Goal: Task Accomplishment & Management: Manage account settings

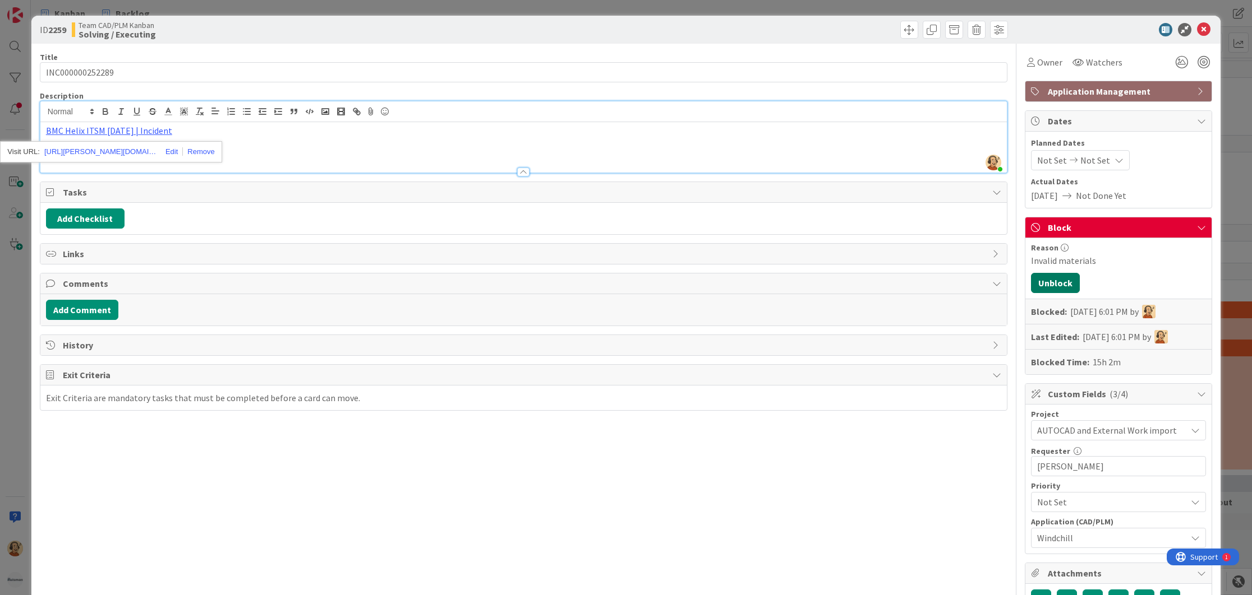
scroll to position [2607, 0]
click at [1041, 285] on button "Unblock" at bounding box center [1055, 283] width 49 height 20
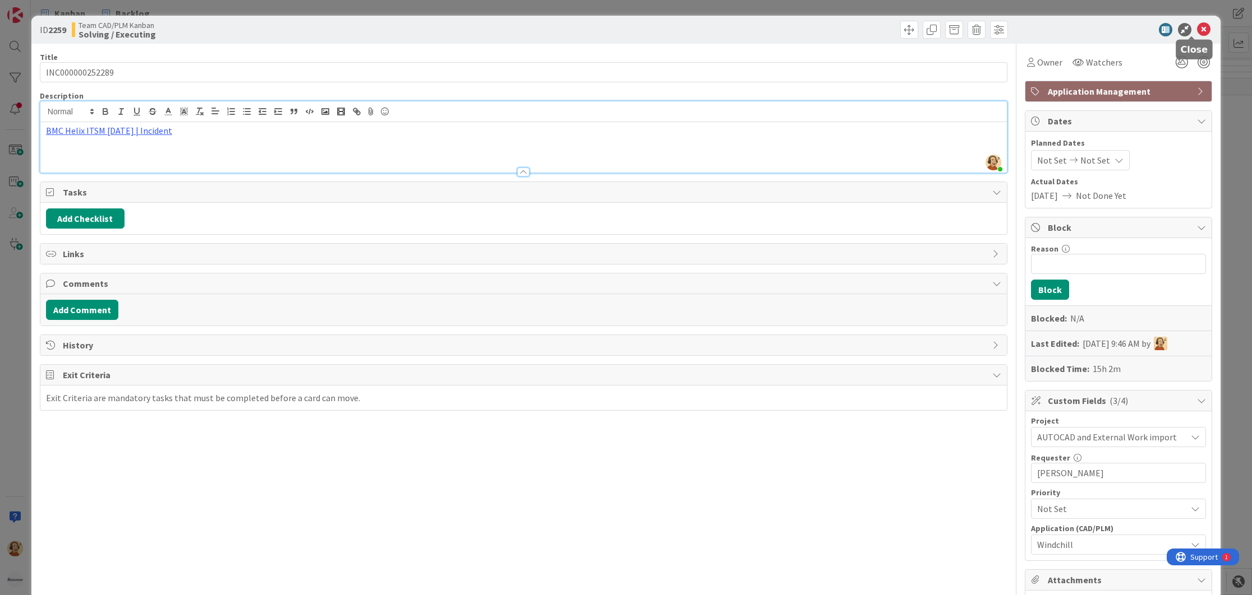
click at [1197, 29] on icon at bounding box center [1203, 29] width 13 height 13
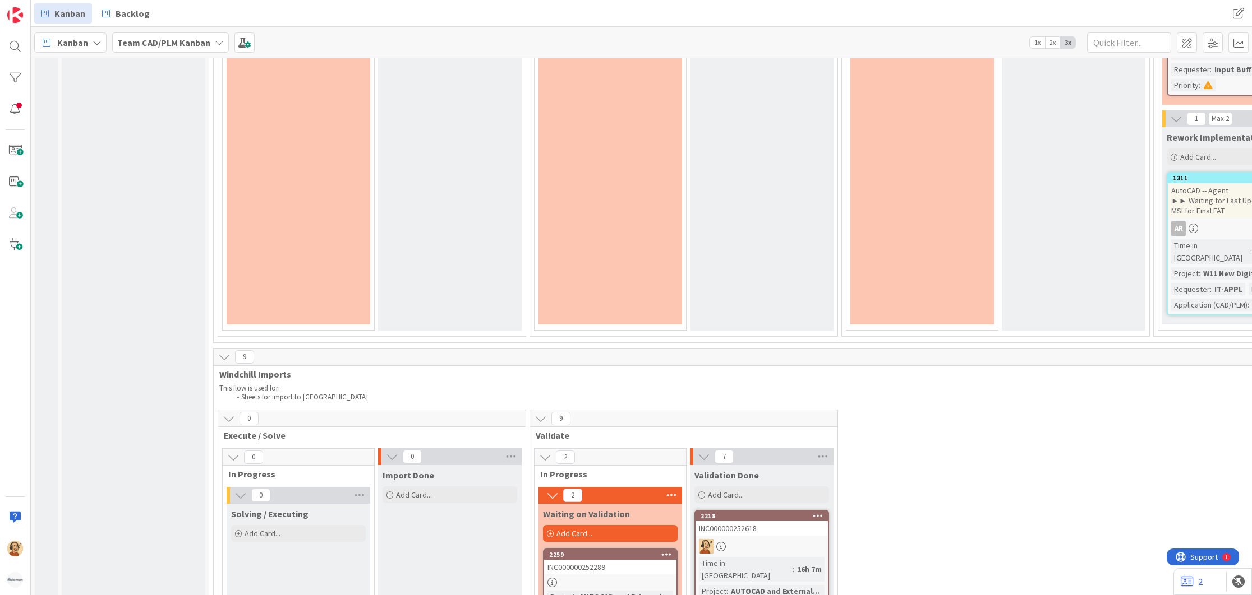
scroll to position [2301, 0]
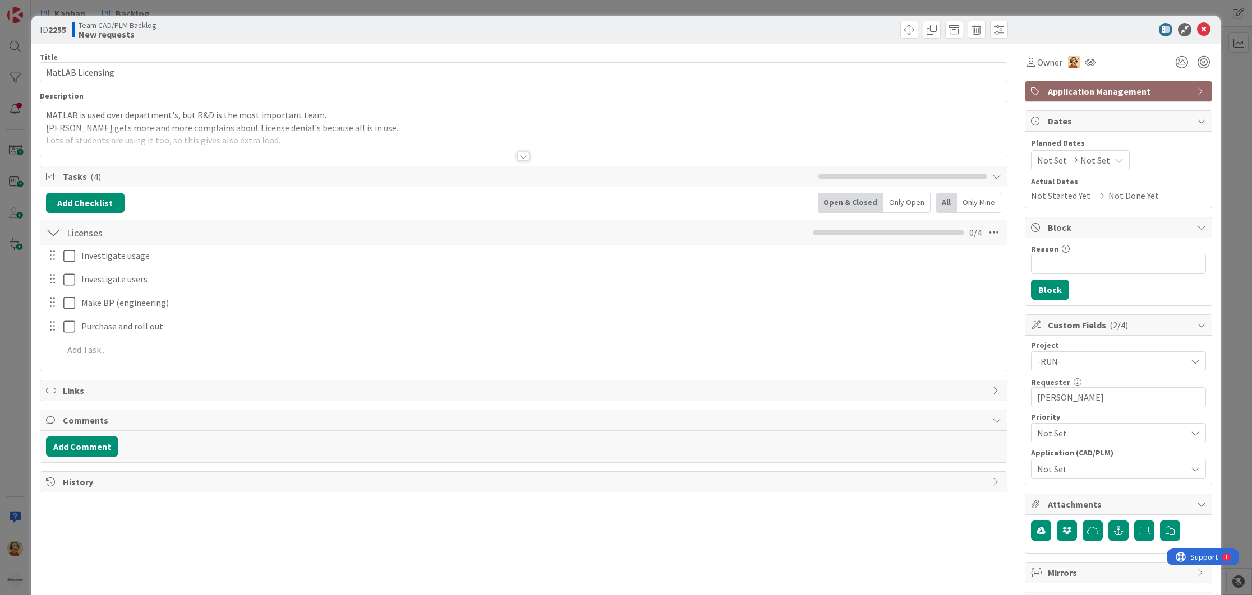
click at [517, 156] on div at bounding box center [523, 156] width 12 height 9
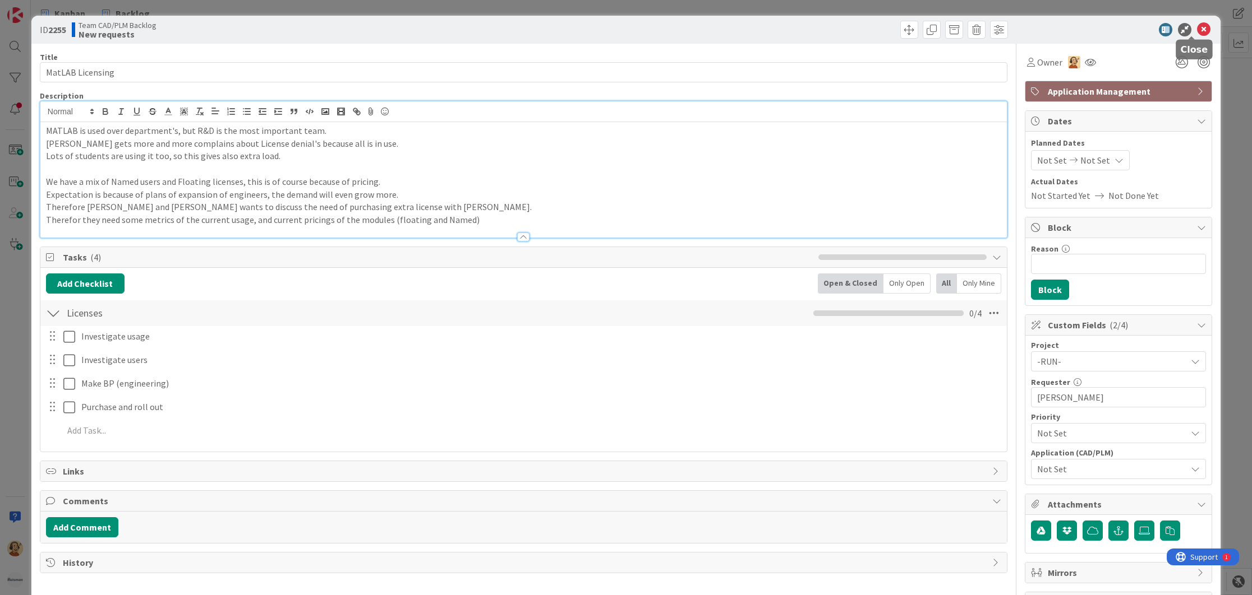
click at [1197, 31] on icon at bounding box center [1203, 29] width 13 height 13
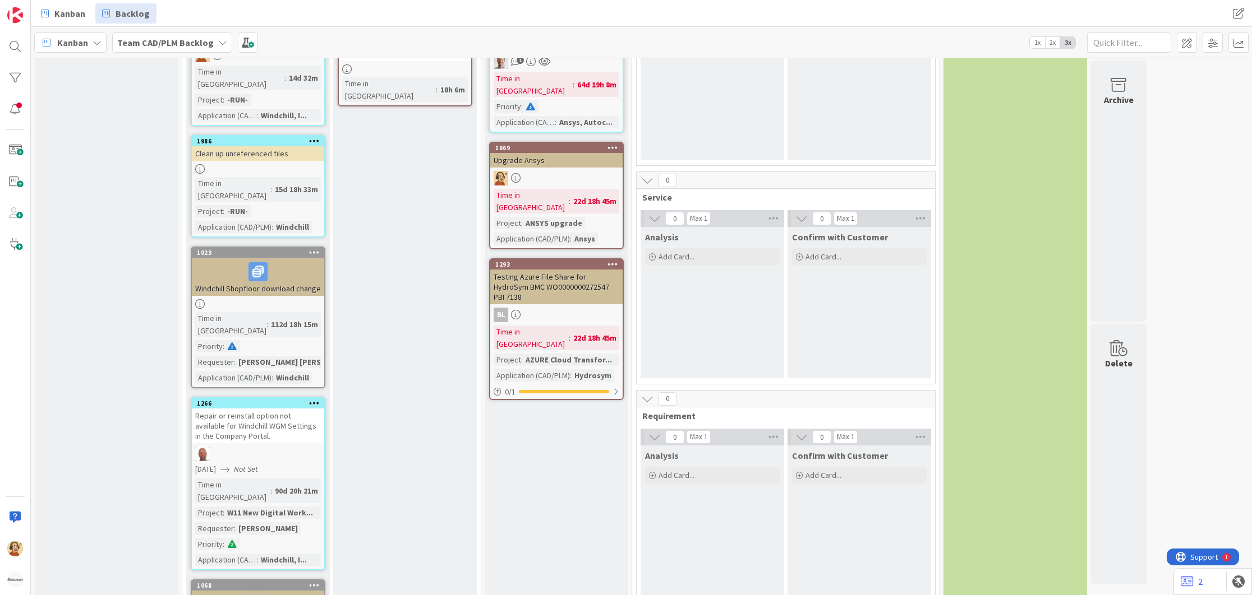
scroll to position [1009, 0]
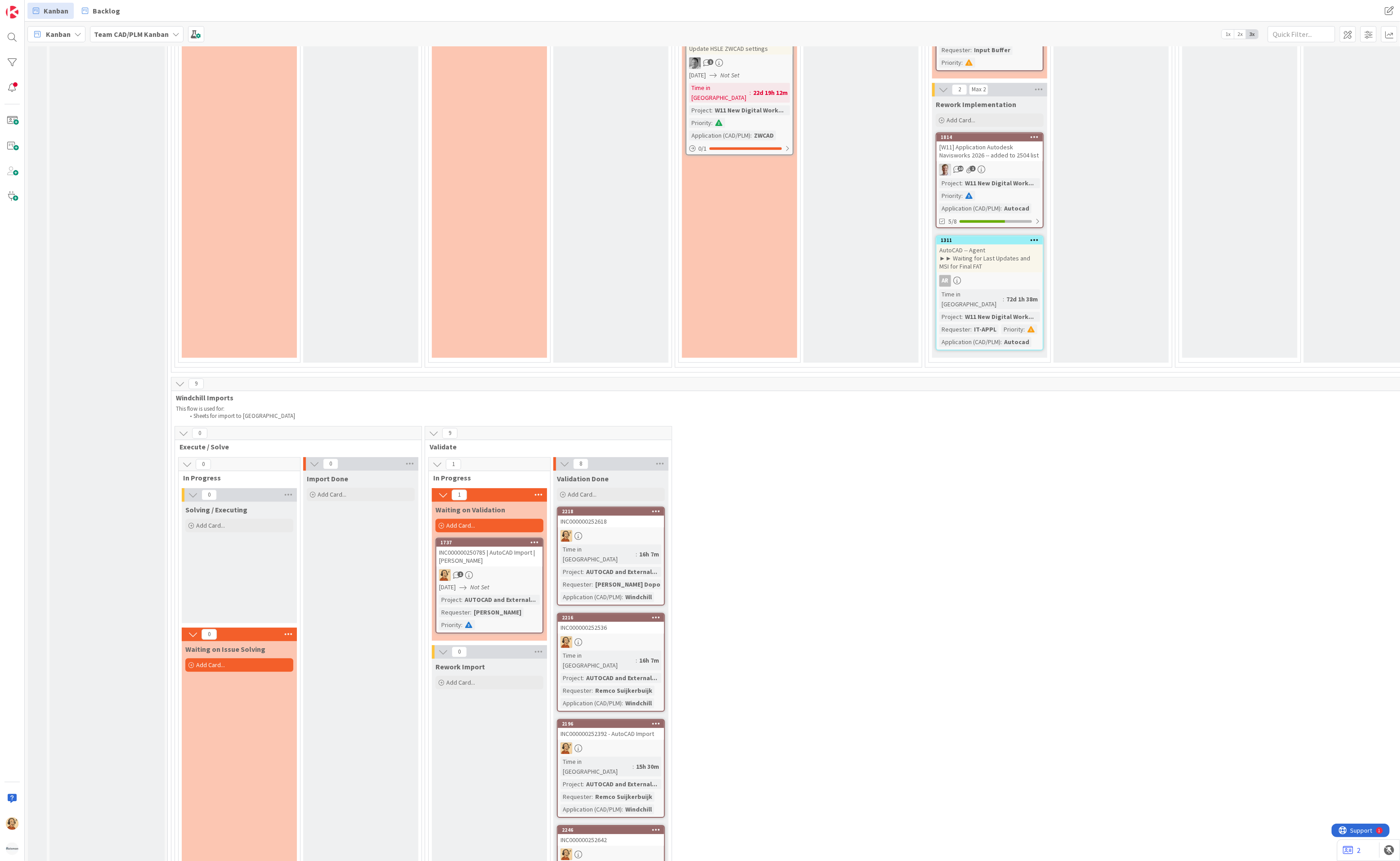
scroll to position [1694, 0]
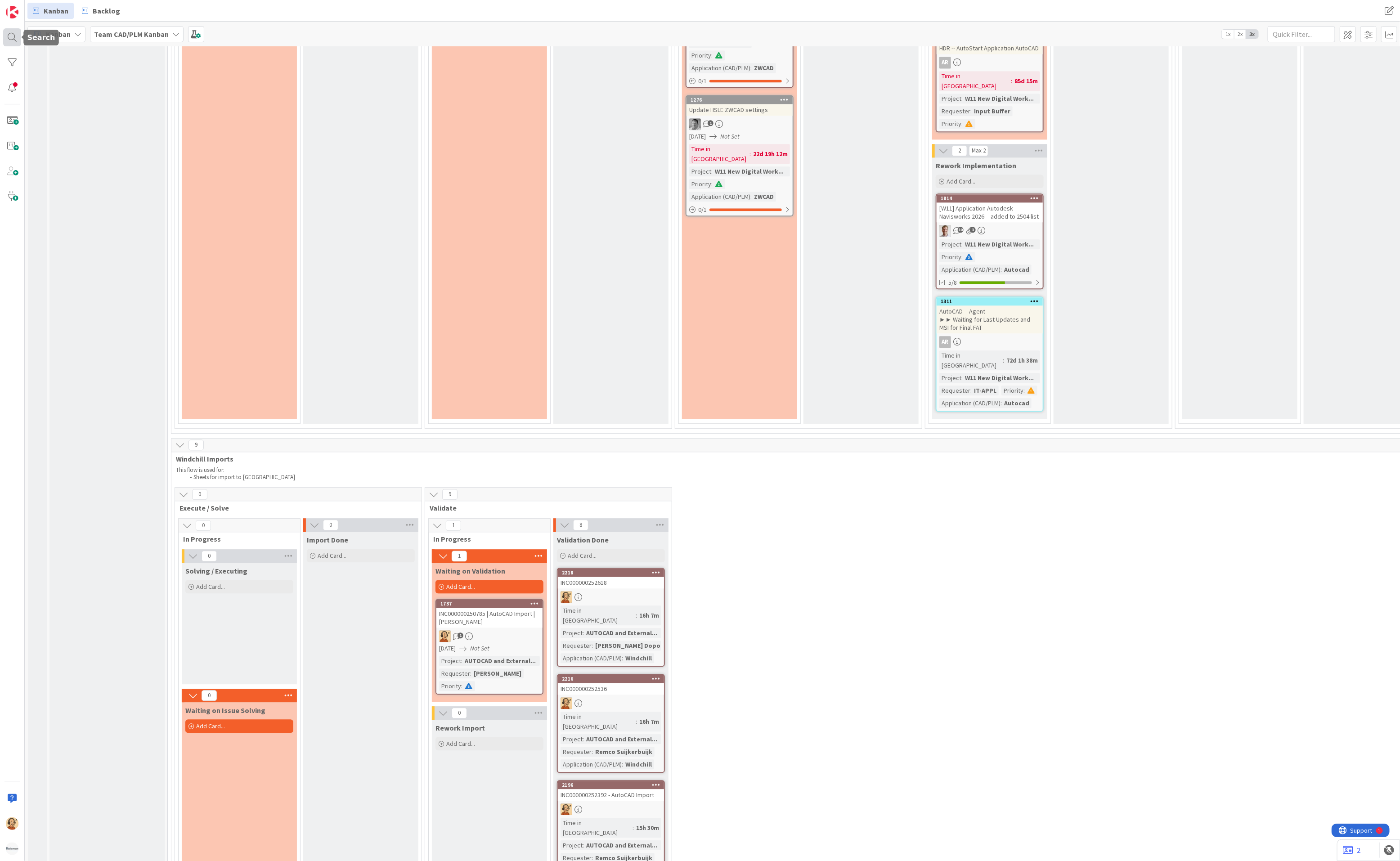
click at [17, 37] on div at bounding box center [12, 37] width 18 height 18
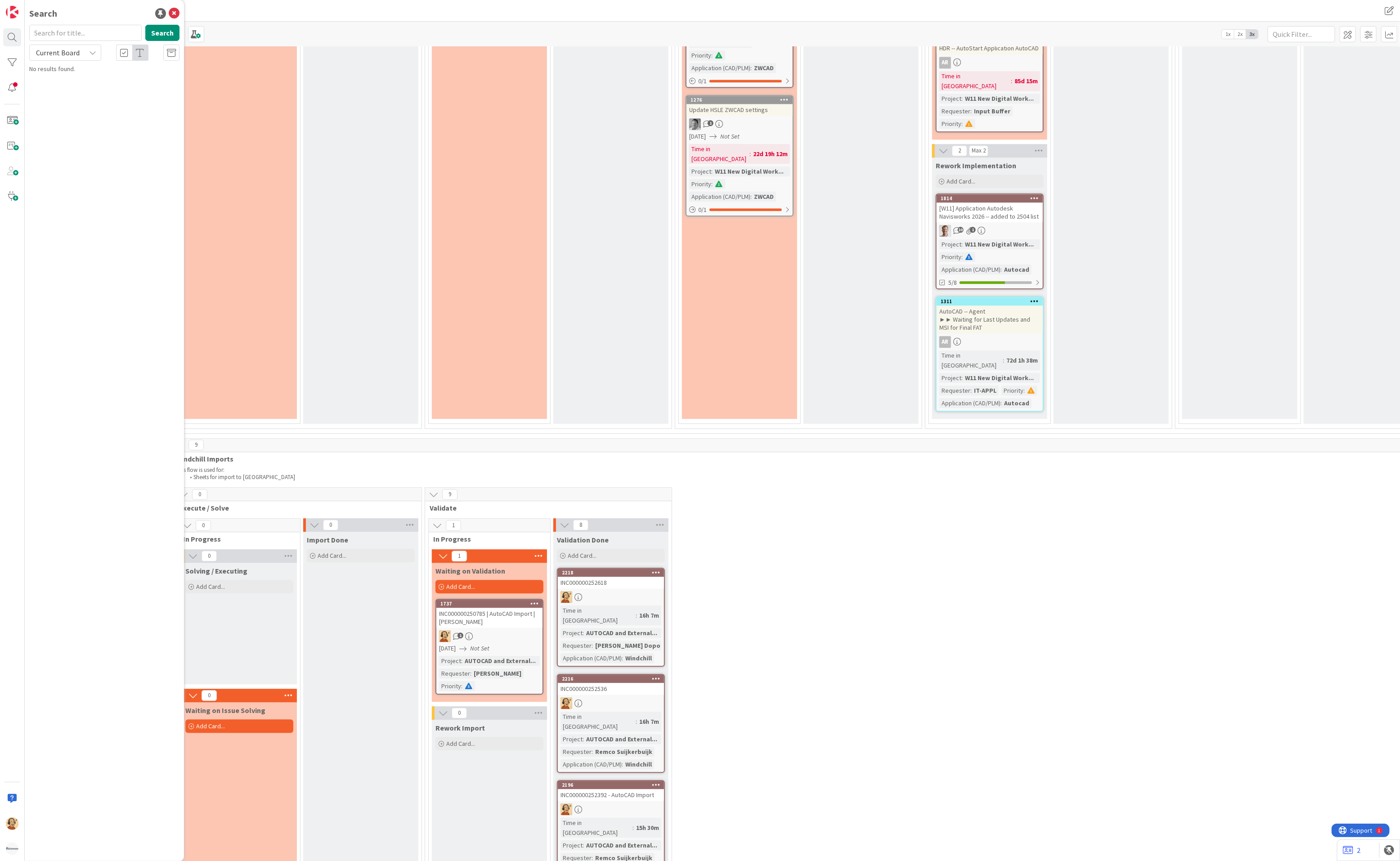
click at [69, 34] on input "text" at bounding box center [85, 33] width 112 height 16
type input "INC000000252625"
click at [156, 33] on button "Search" at bounding box center [162, 33] width 34 height 16
click at [99, 77] on mark "INC000000252625" at bounding box center [88, 79] width 50 height 10
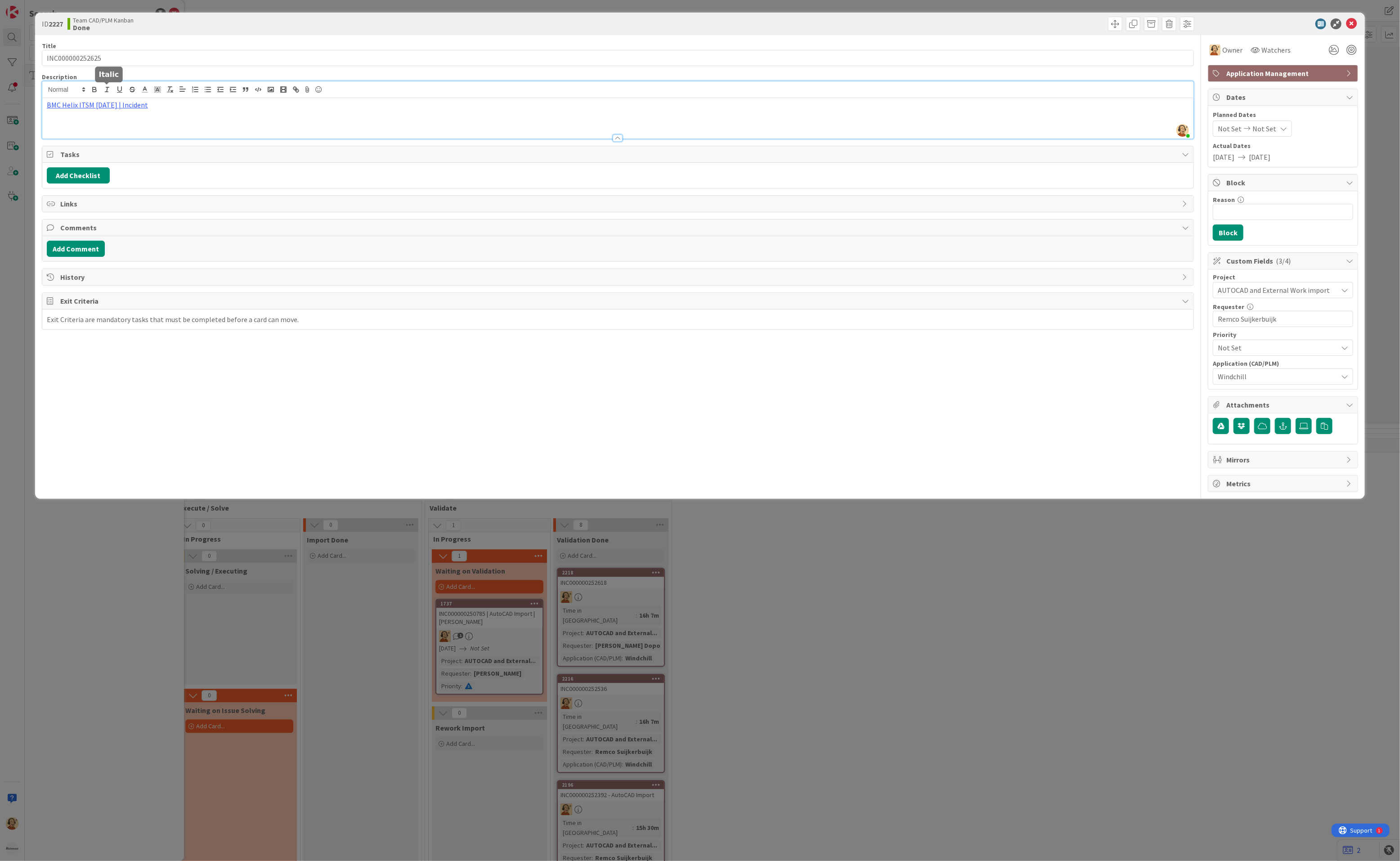
click at [103, 95] on div "[PERSON_NAME] just joined BMC Helix ITSM [DATE] | Incident" at bounding box center [618, 109] width 1151 height 57
click at [95, 104] on link "BMC Helix ITSM [DATE] | Incident" at bounding box center [97, 104] width 101 height 9
click at [98, 120] on link "[URL][PERSON_NAME][DOMAIN_NAME]" at bounding box center [87, 122] width 90 height 12
drag, startPoint x: 1354, startPoint y: 23, endPoint x: 1351, endPoint y: 4, distance: 19.2
click at [1004, 23] on icon at bounding box center [1351, 23] width 10 height 10
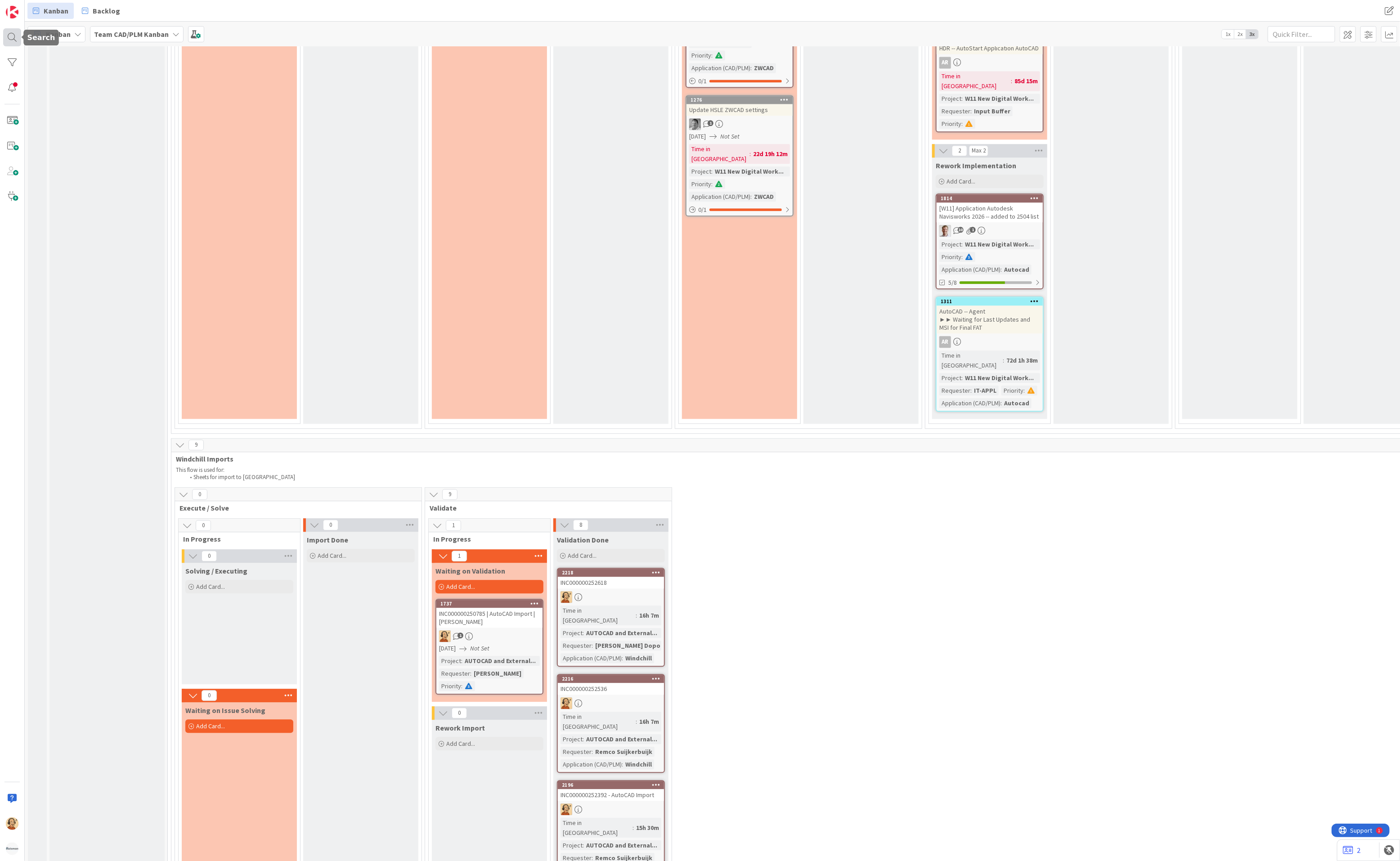
click at [10, 39] on div at bounding box center [12, 37] width 18 height 18
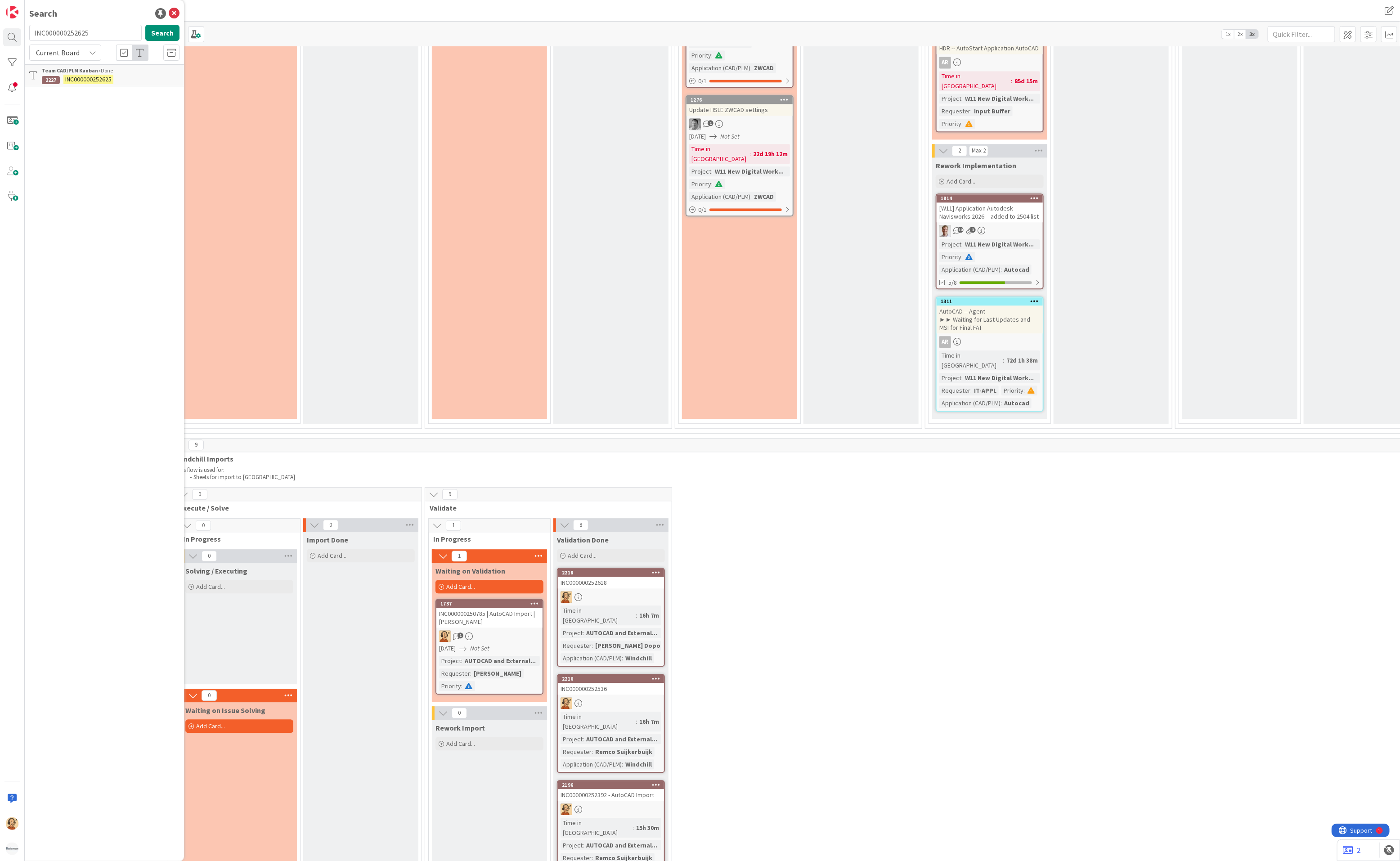
click at [73, 31] on input "INC000000252625" at bounding box center [85, 33] width 112 height 16
type input "INC000000252539"
click at [159, 30] on button "Search" at bounding box center [162, 33] width 34 height 16
click at [229, 477] on div "Add Card..." at bounding box center [239, 587] width 108 height 14
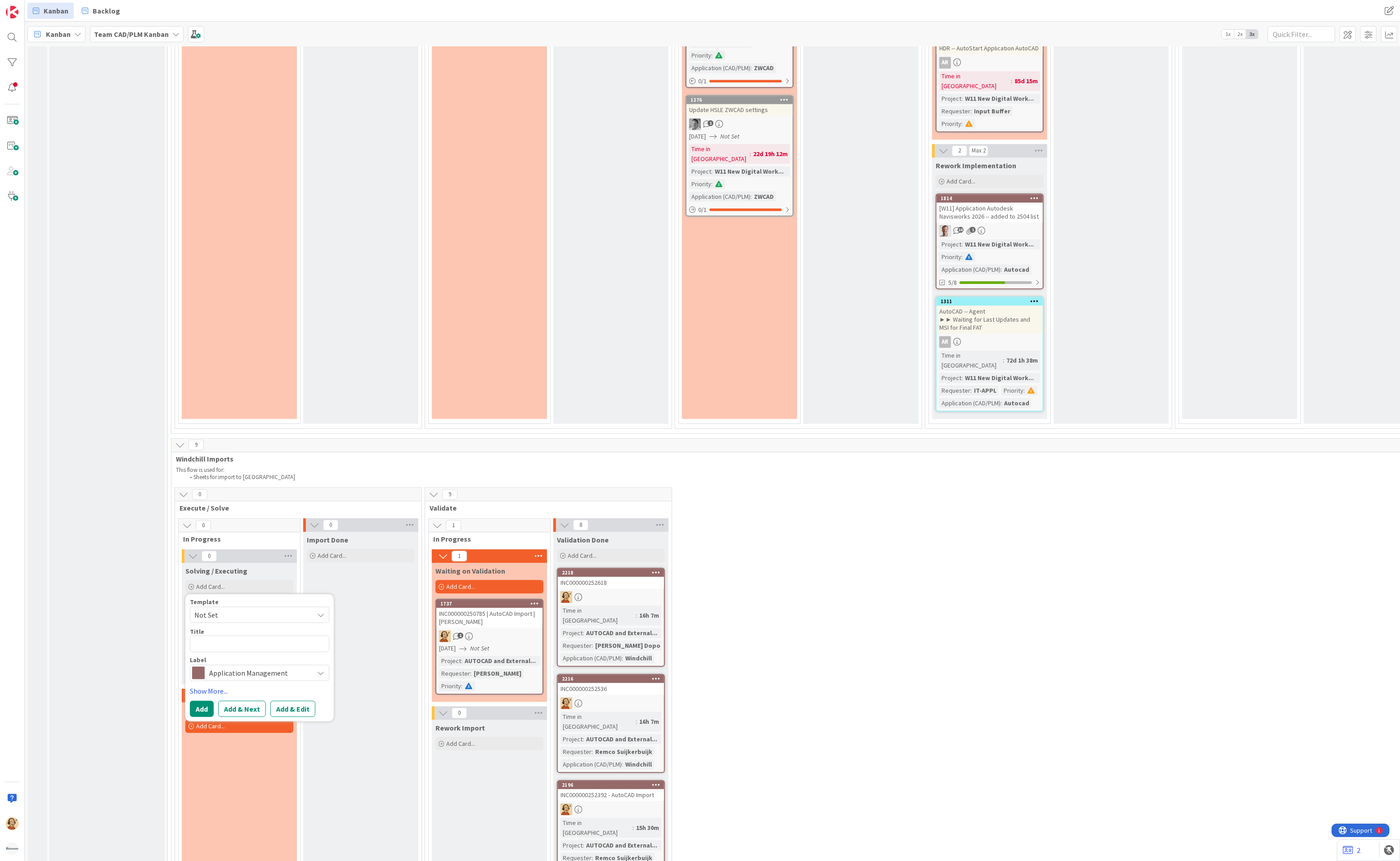
click at [234, 477] on textarea at bounding box center [260, 644] width 140 height 17
type textarea "x"
type textarea "INC000000252539"
click at [305, 477] on button "Add & Edit" at bounding box center [293, 709] width 45 height 16
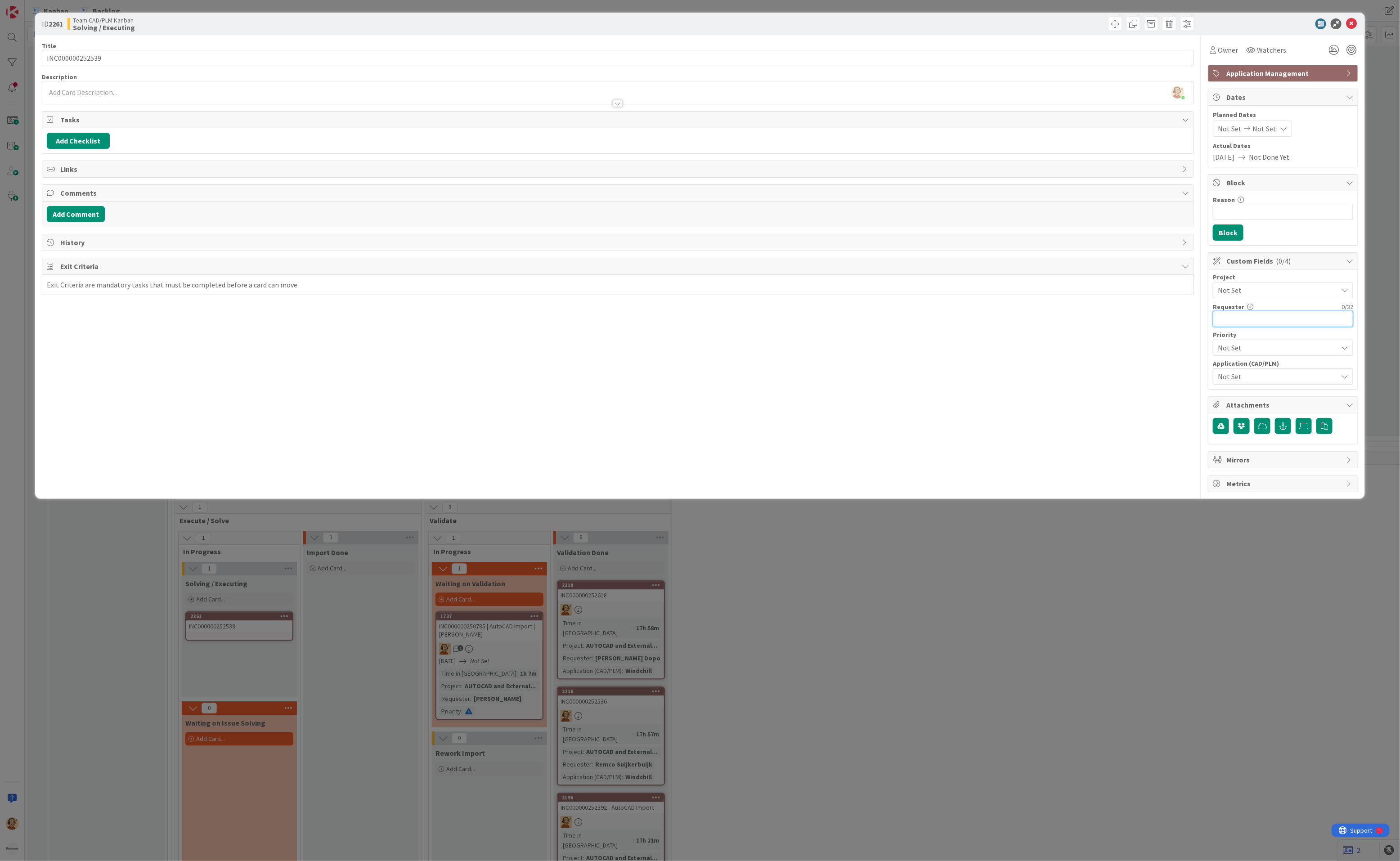
click at [1004, 327] on input "text" at bounding box center [1283, 319] width 140 height 16
paste input "Remco Suijkerbuijk"
type input "Remco Suijkerbuijk"
click at [160, 93] on div "[PERSON_NAME] just joined" at bounding box center [618, 92] width 1151 height 22
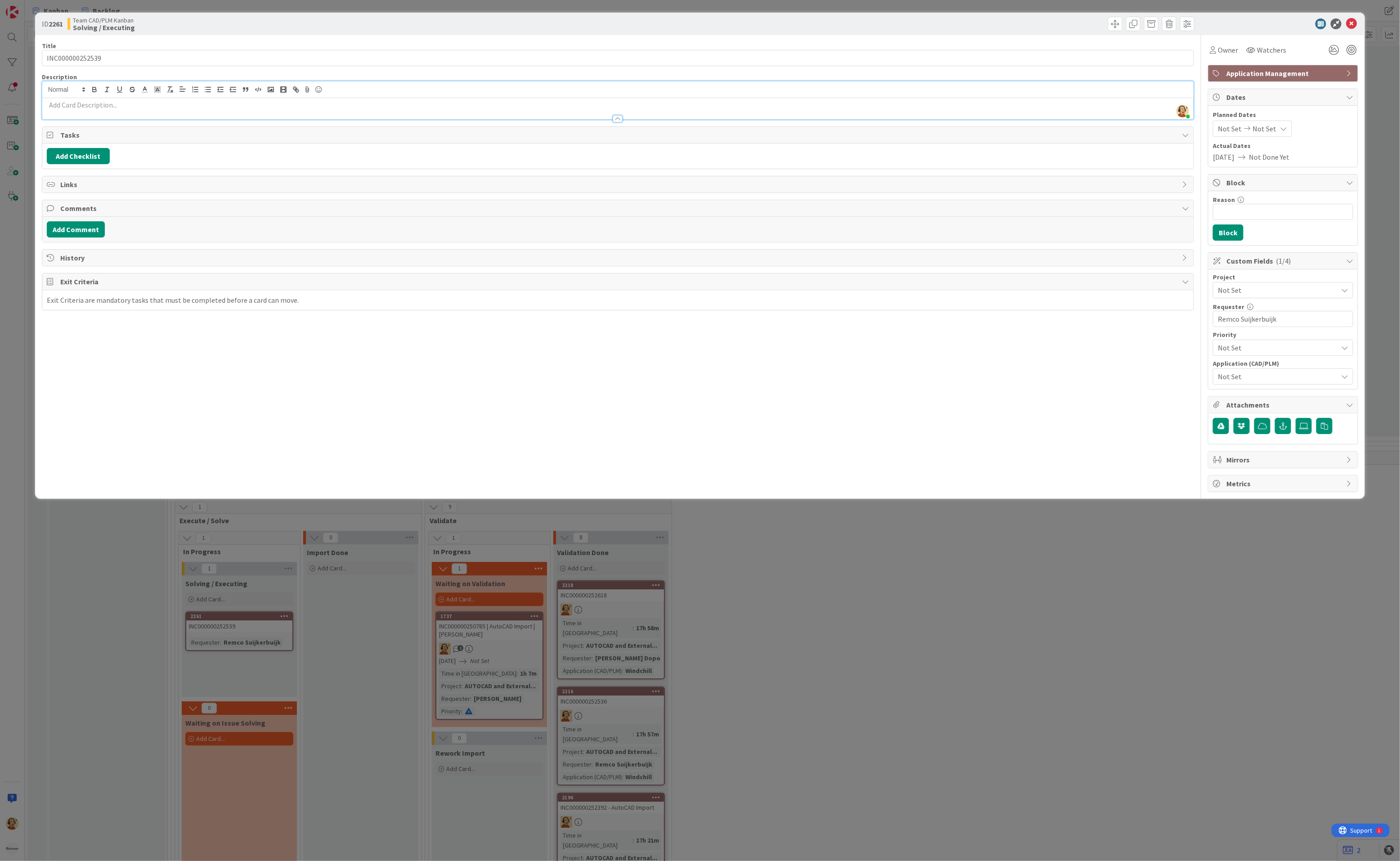
click at [139, 103] on p at bounding box center [618, 104] width 1142 height 10
click at [1004, 45] on span "Owner" at bounding box center [1228, 50] width 20 height 10
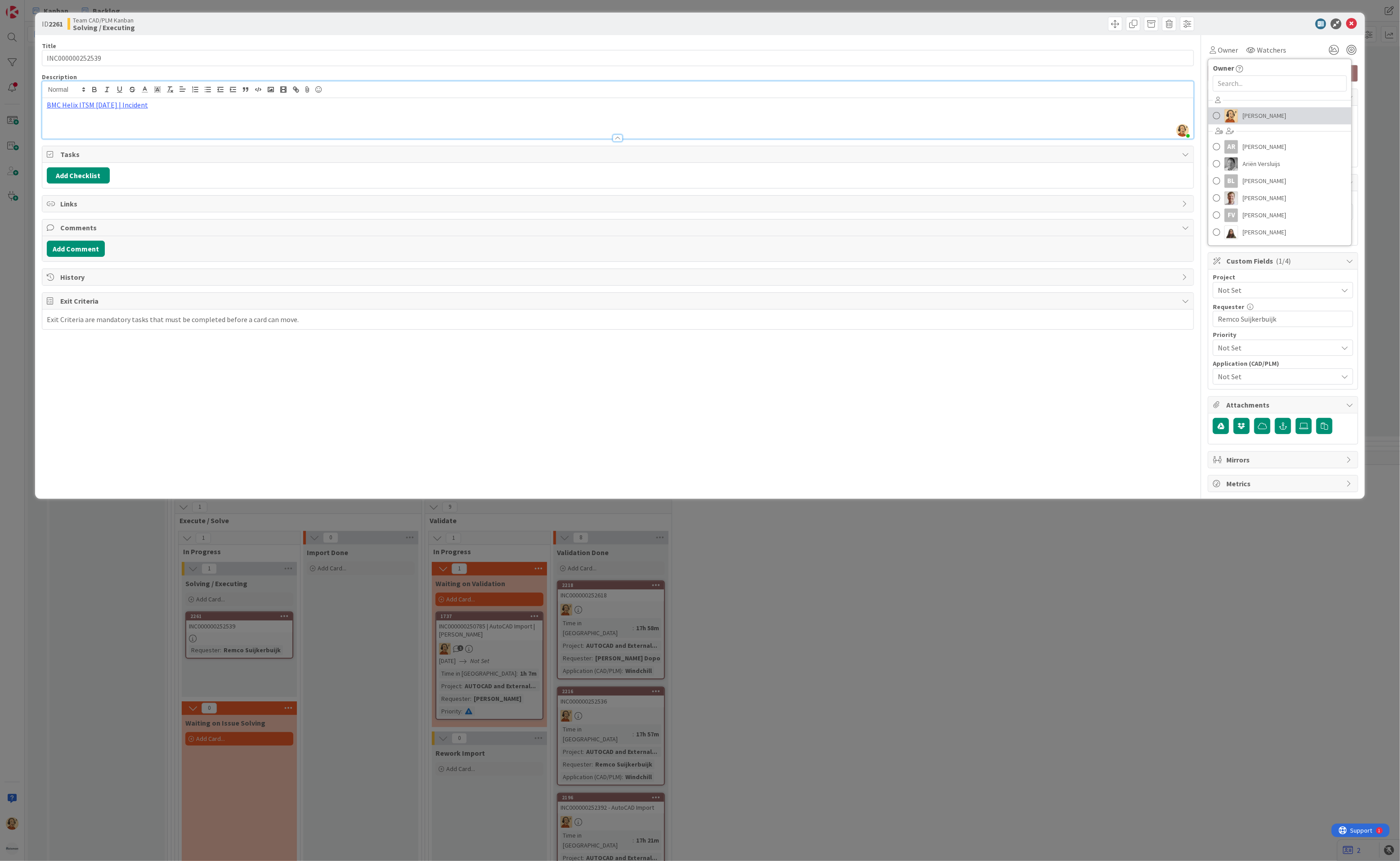
click at [1004, 114] on link "[PERSON_NAME]" at bounding box center [1280, 116] width 143 height 17
click at [1004, 297] on span "Not Set" at bounding box center [1276, 290] width 116 height 13
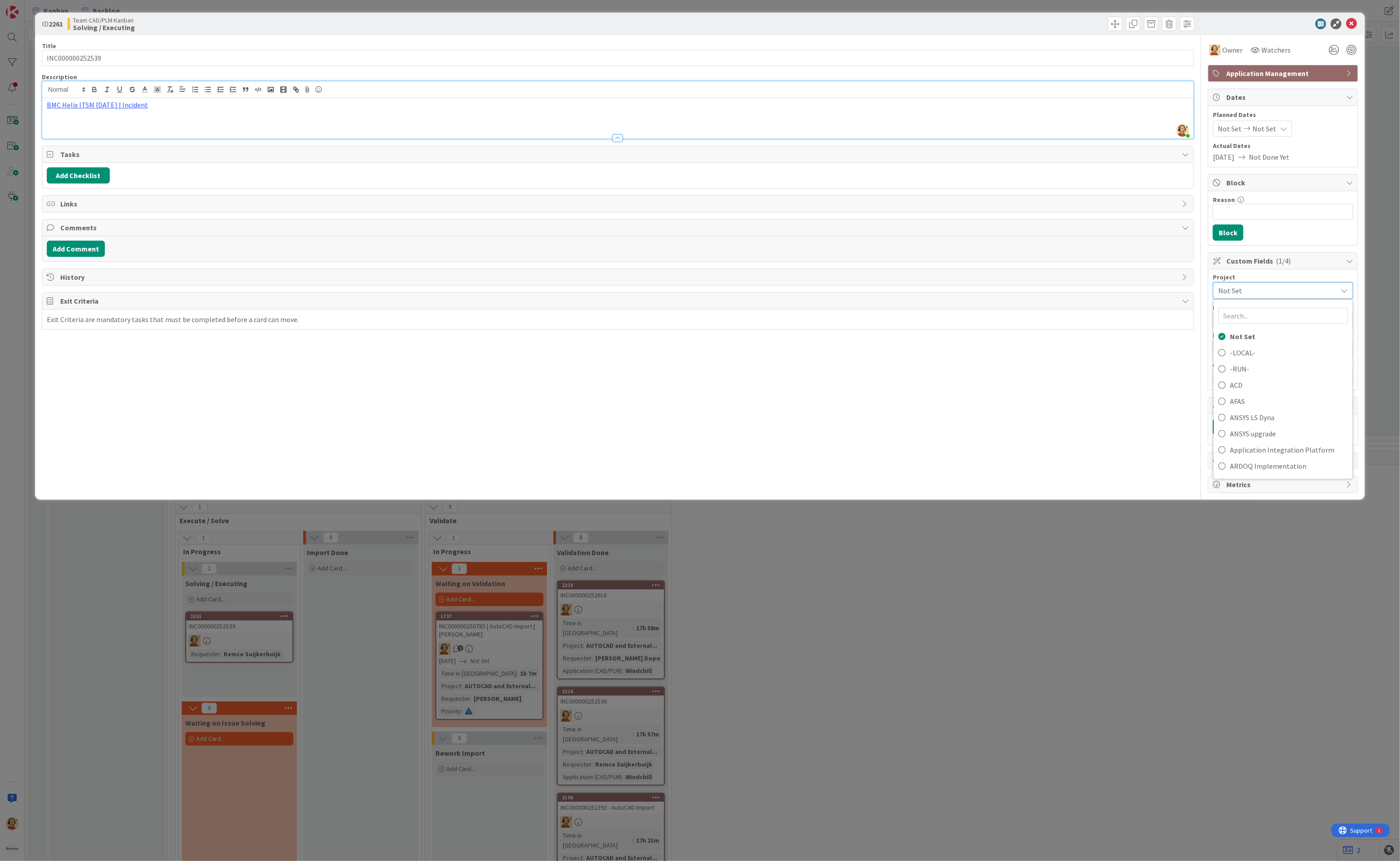
click at [1004, 409] on div "Title 15 / 128 INC000000252539 Description [PERSON_NAME] just joined BMC Helix …" at bounding box center [618, 264] width 1152 height 458
click at [1004, 288] on span "Not Set" at bounding box center [1276, 290] width 116 height 13
click at [1004, 435] on span "AUTOCAD and External Work import" at bounding box center [1288, 431] width 118 height 14
click at [1004, 380] on span "Not Set" at bounding box center [1277, 376] width 120 height 10
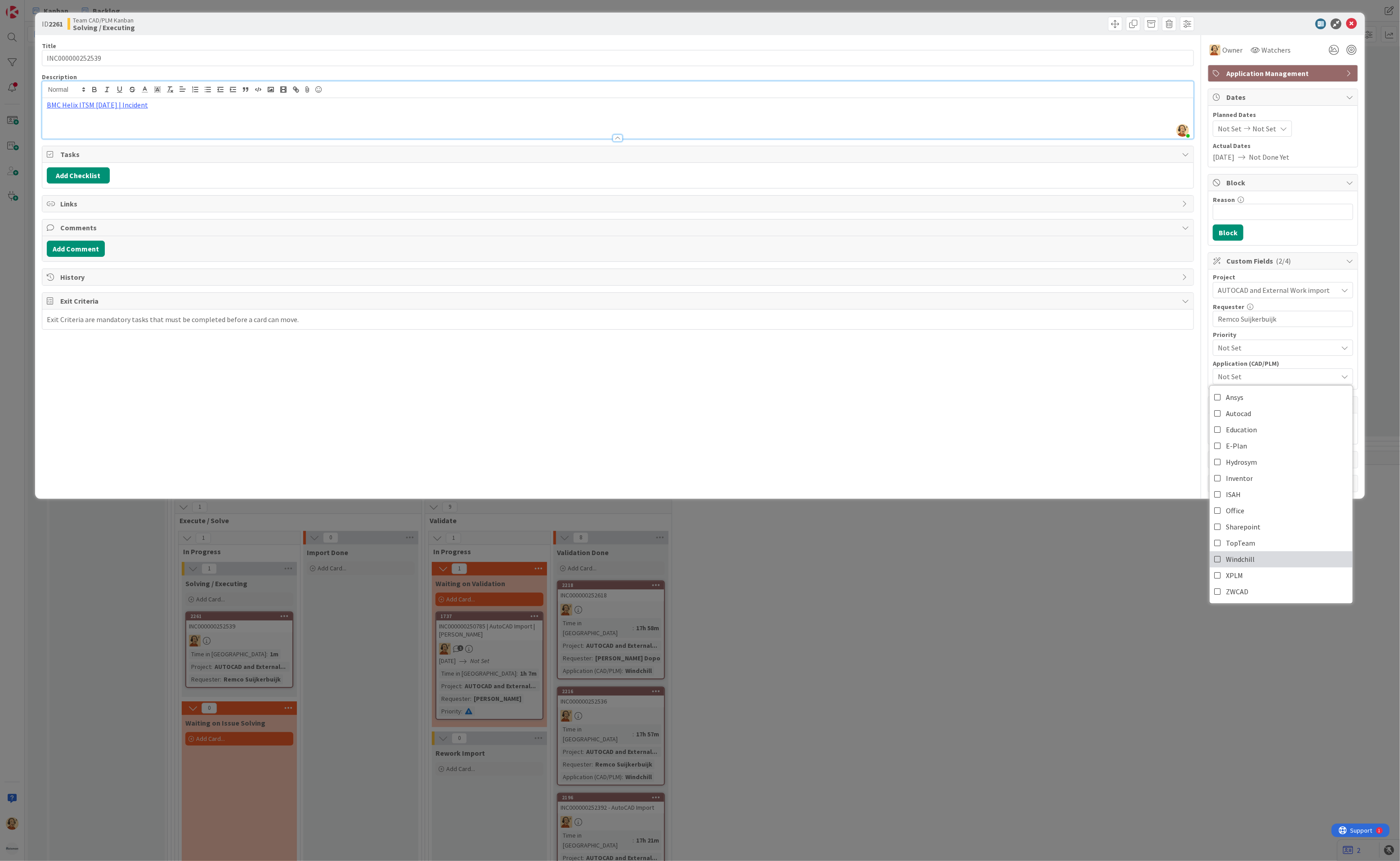
click at [1004, 477] on span "Windchill" at bounding box center [1240, 559] width 29 height 14
click at [1004, 413] on div "Title 15 / 128 INC000000252539 Description [PERSON_NAME] just joined BMC Helix …" at bounding box center [618, 264] width 1152 height 457
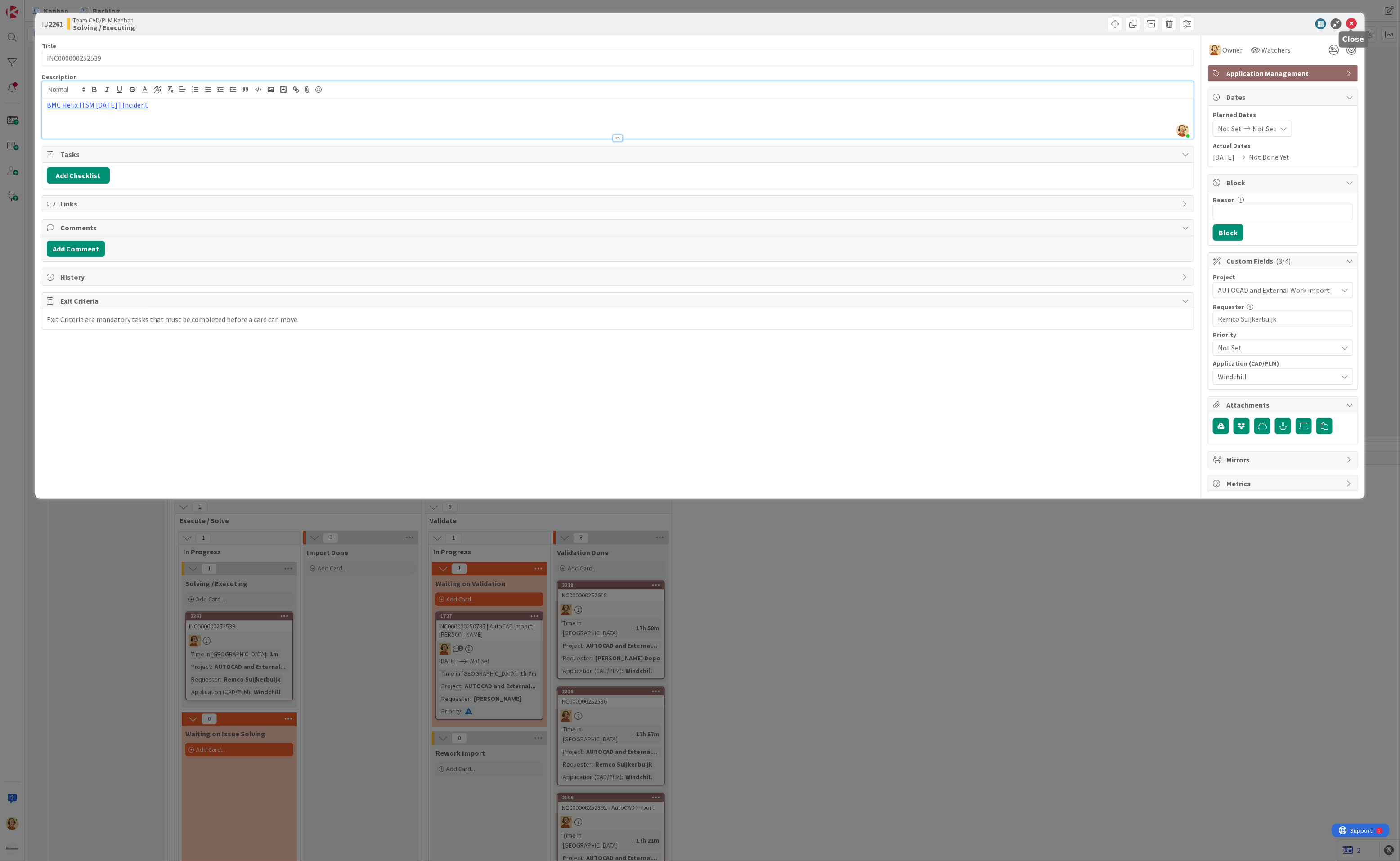
click at [1004, 26] on icon at bounding box center [1351, 23] width 10 height 10
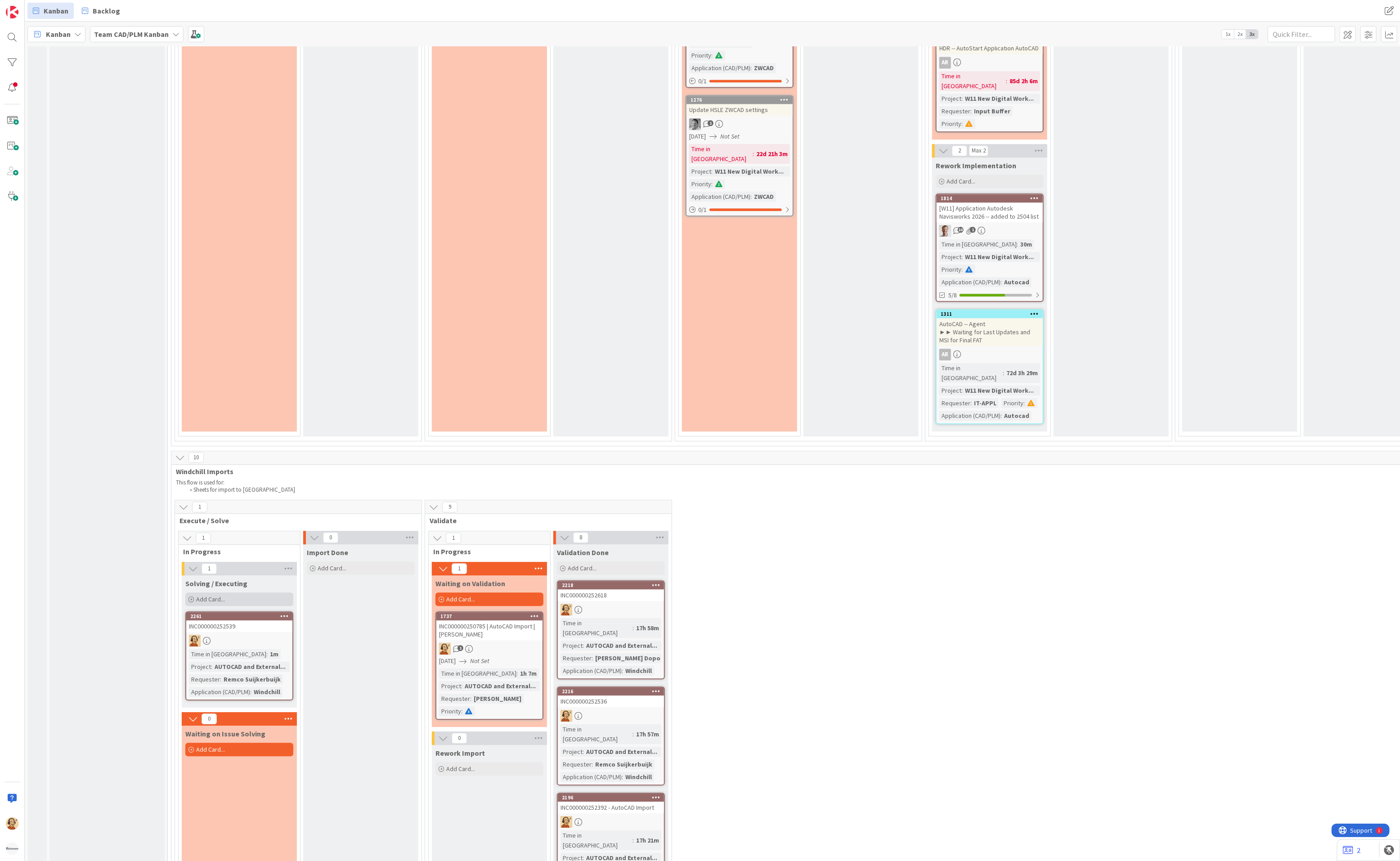
click at [199, 477] on span "Add Card..." at bounding box center [210, 599] width 29 height 8
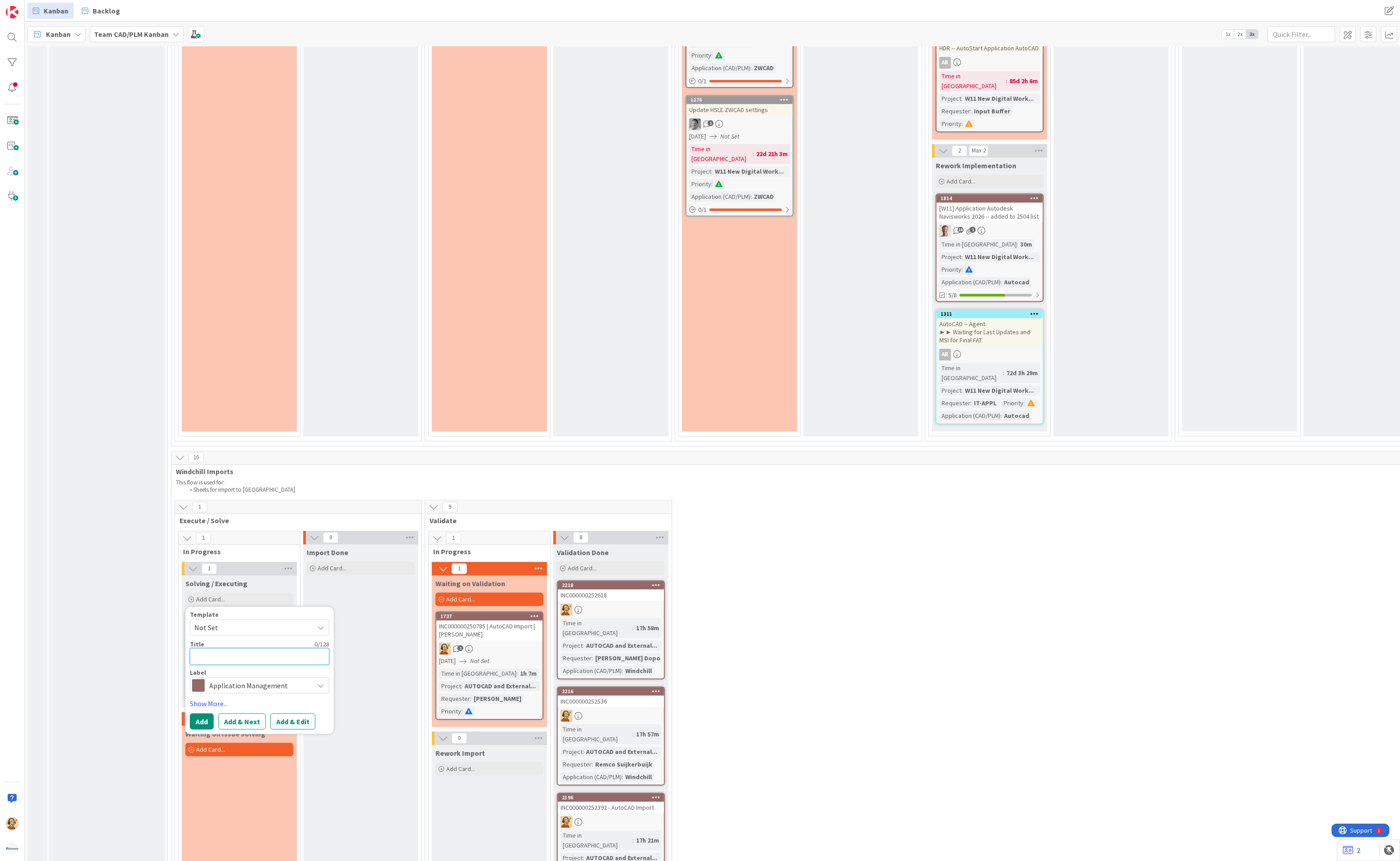
click at [203, 477] on textarea at bounding box center [260, 656] width 140 height 17
paste textarea "INC000000252538"
type textarea "x"
type textarea "INC000000252538"
click at [297, 477] on button "Add & Edit" at bounding box center [293, 721] width 45 height 16
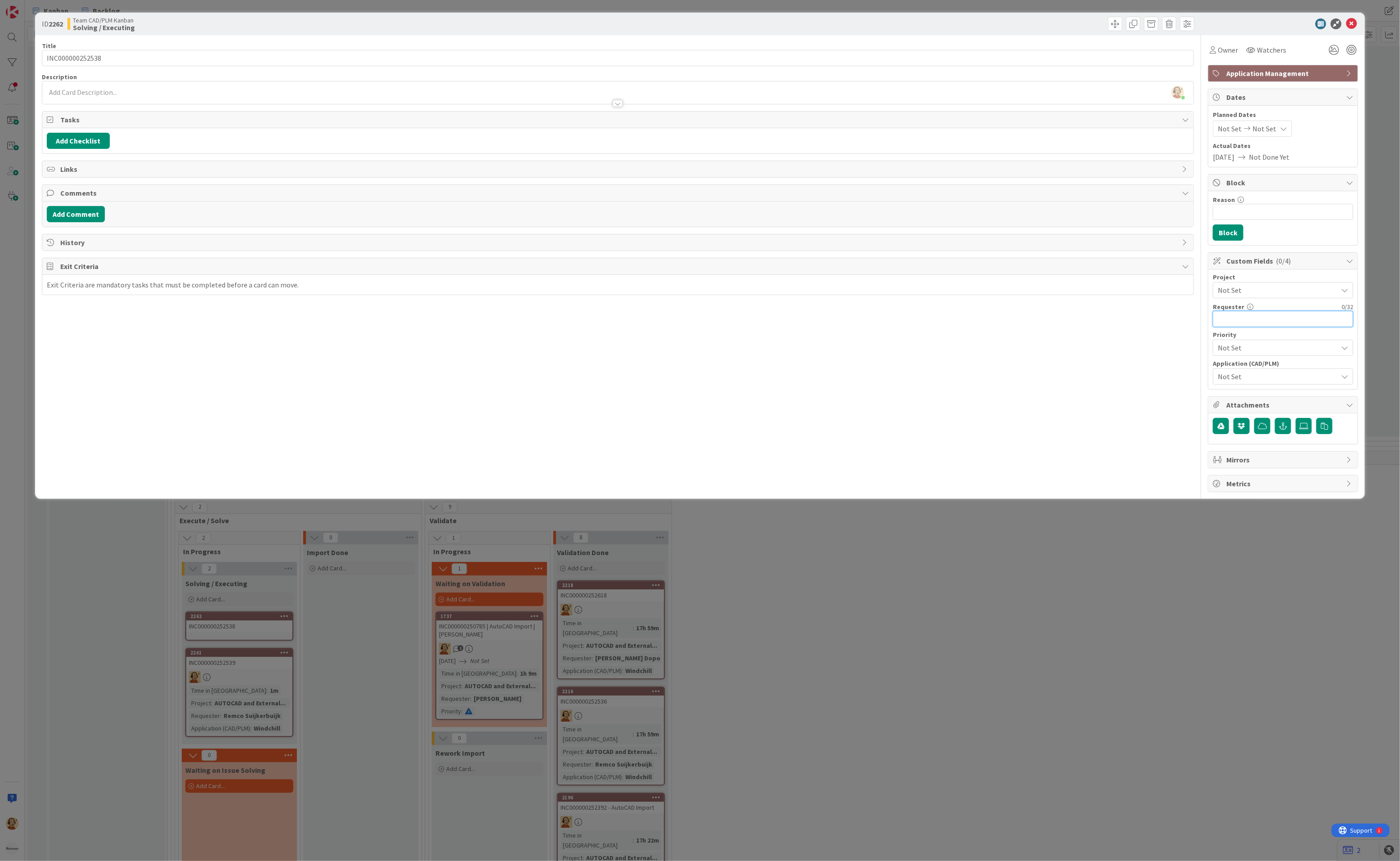
click at [1004, 325] on input "text" at bounding box center [1283, 319] width 140 height 16
paste input "Remco Suijkerbuijk"
type input "Remco Suijkerbuijk"
click at [1004, 292] on span "Not Set" at bounding box center [1276, 290] width 116 height 13
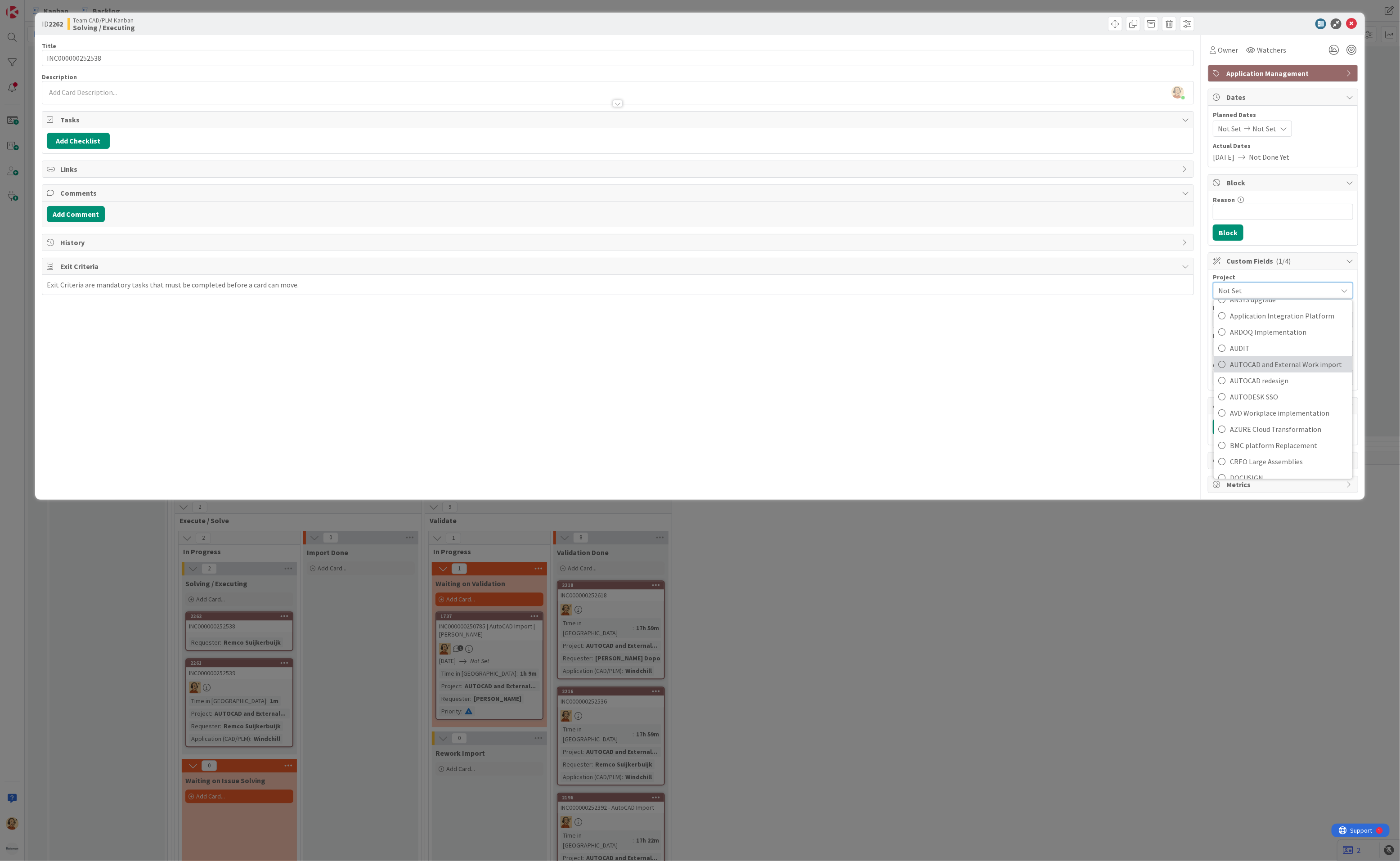
scroll to position [135, 0]
click at [1004, 368] on span "AUTOCAD and External Work import" at bounding box center [1288, 363] width 118 height 14
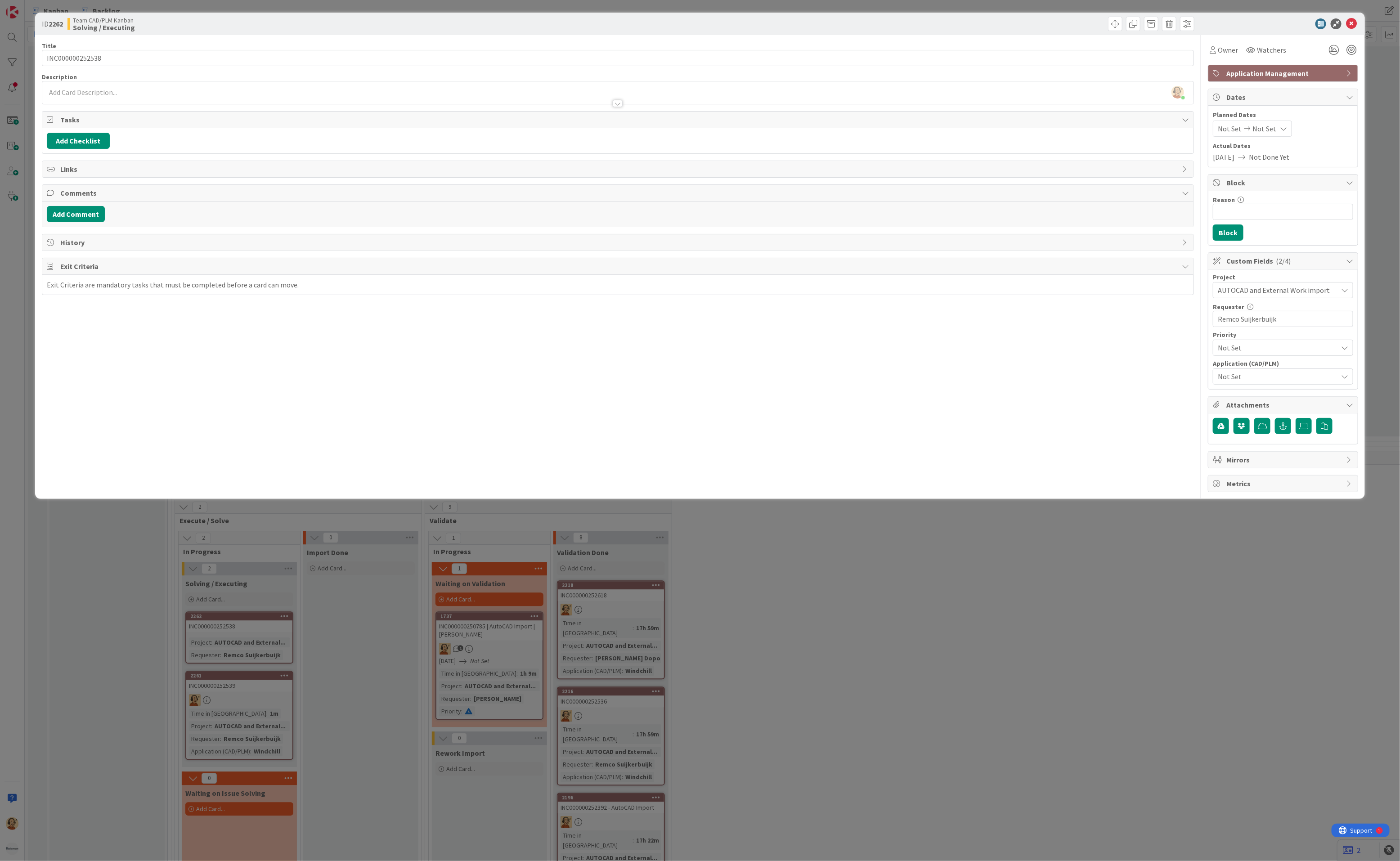
click at [1004, 380] on span "Not Set" at bounding box center [1277, 376] width 120 height 10
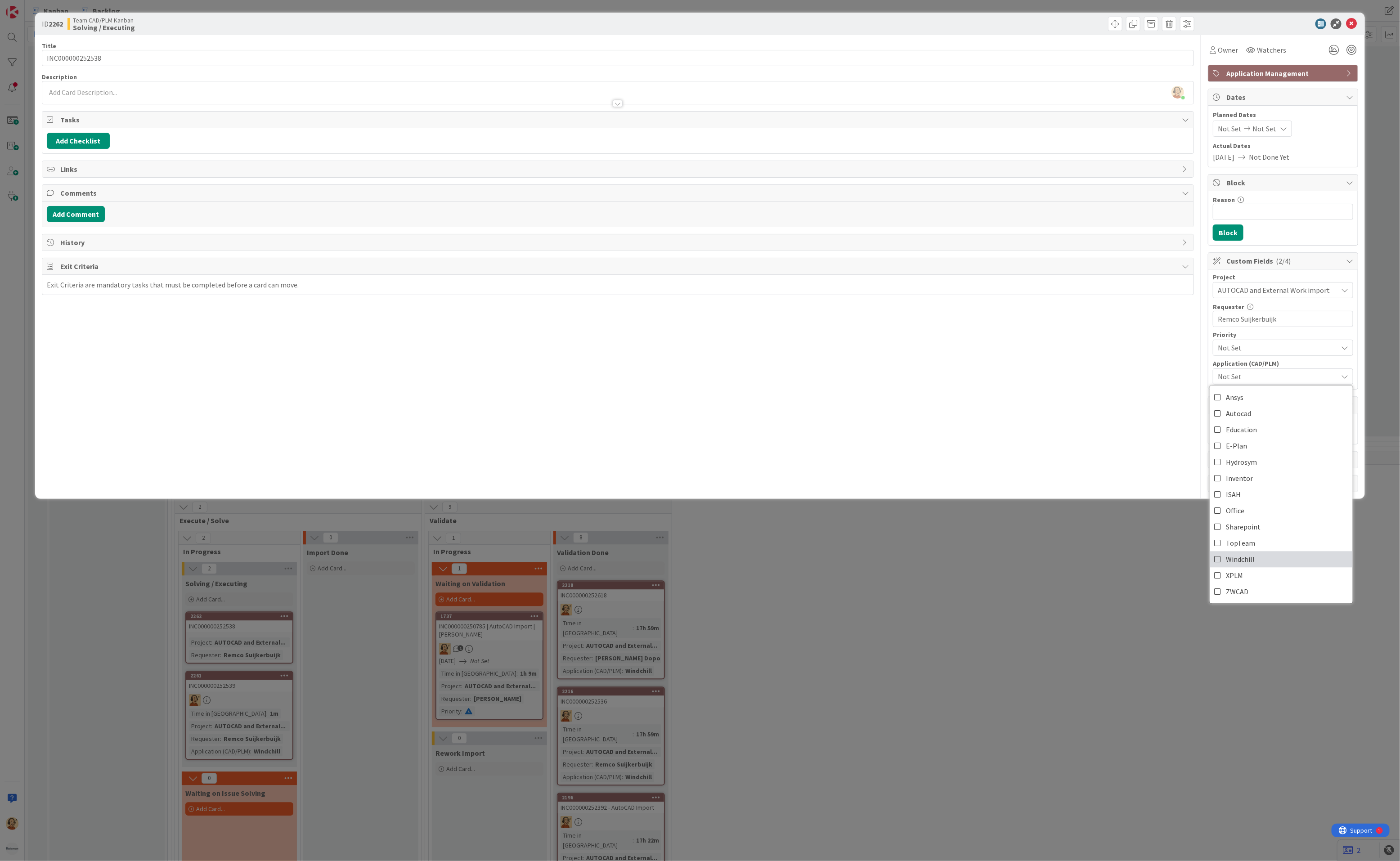
click at [1004, 477] on span "Windchill" at bounding box center [1240, 559] width 29 height 14
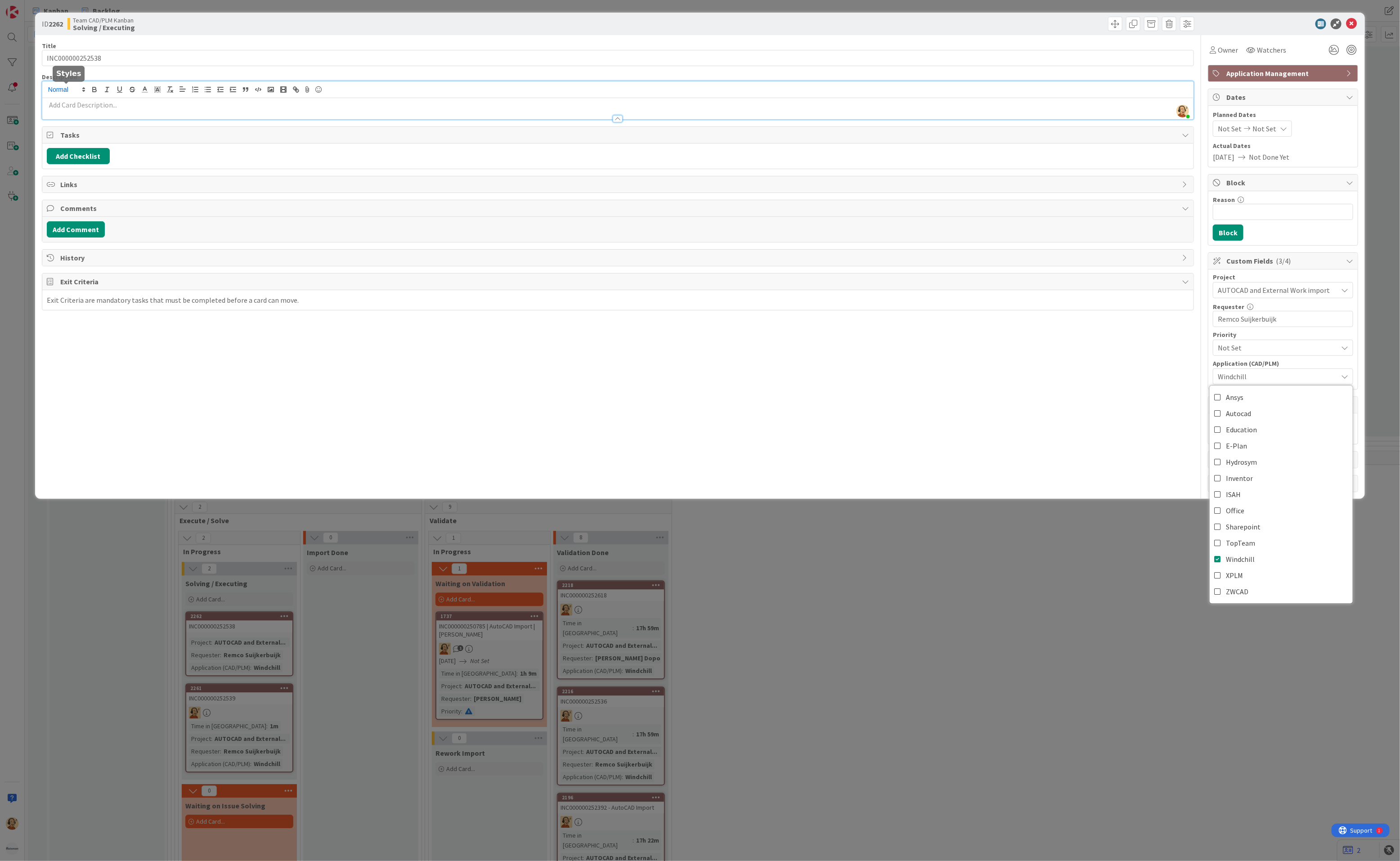
click at [47, 91] on div "[PERSON_NAME] just joined" at bounding box center [618, 100] width 1151 height 38
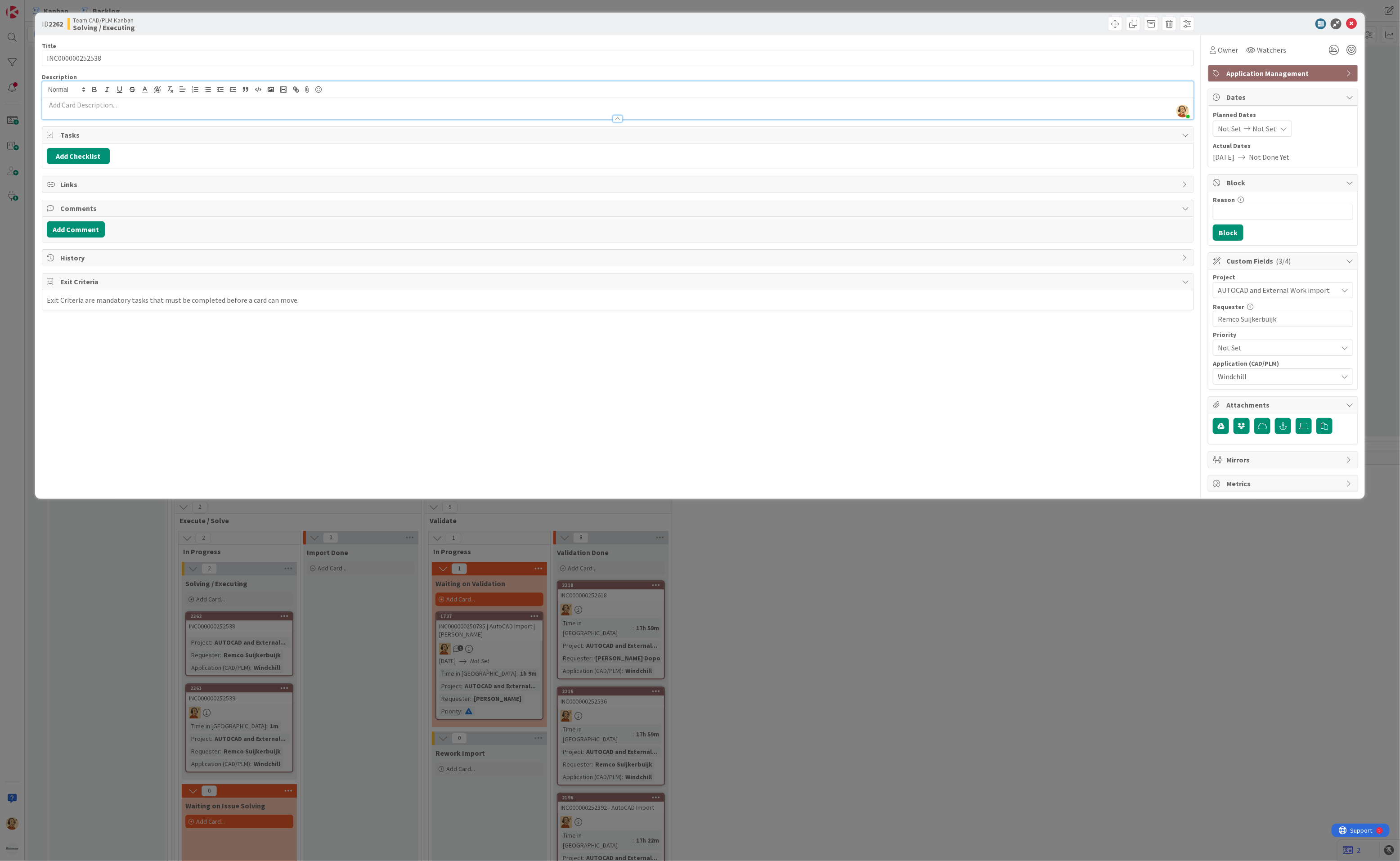
click at [71, 108] on p at bounding box center [618, 104] width 1142 height 10
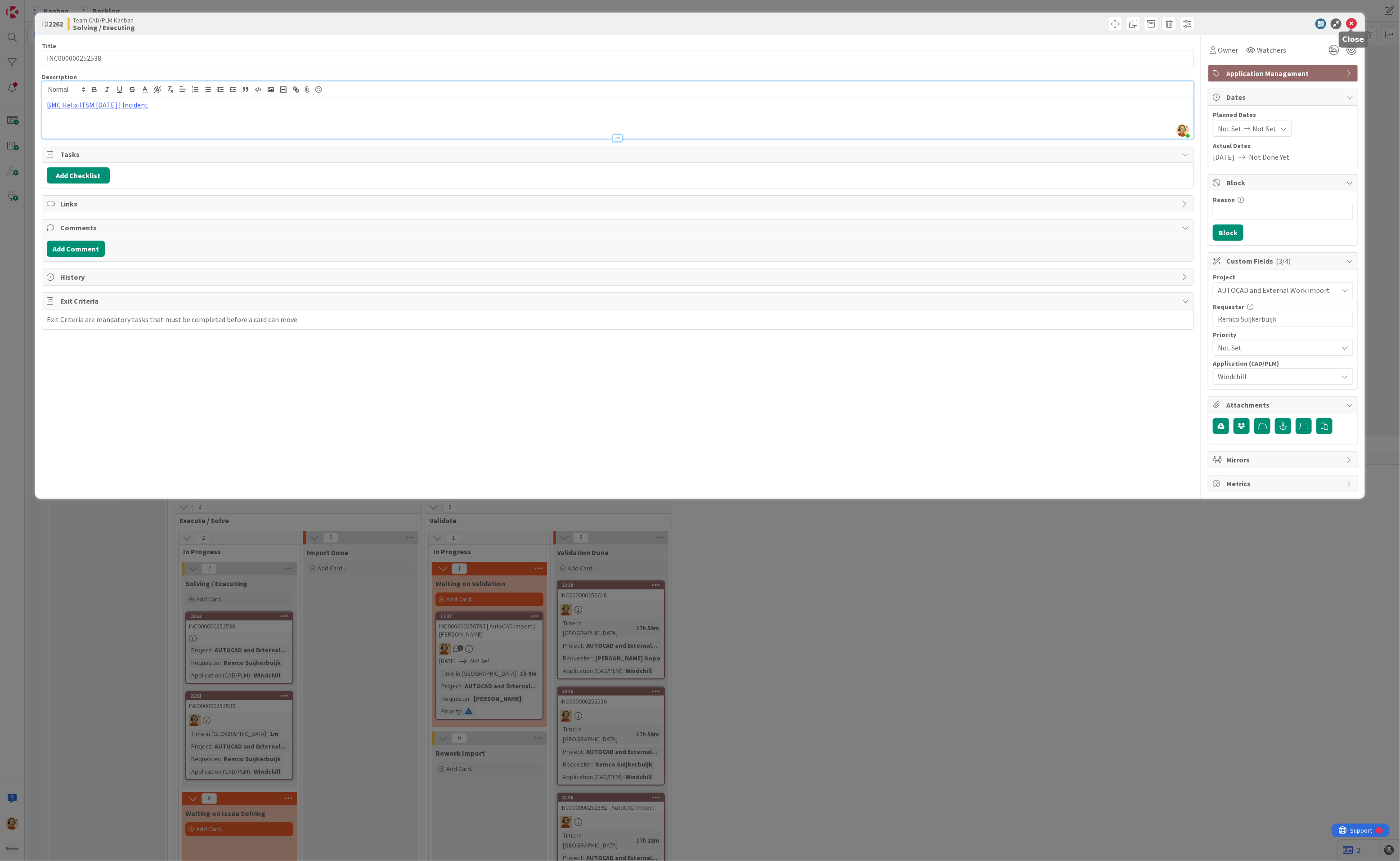
click at [1004, 22] on icon at bounding box center [1351, 23] width 10 height 10
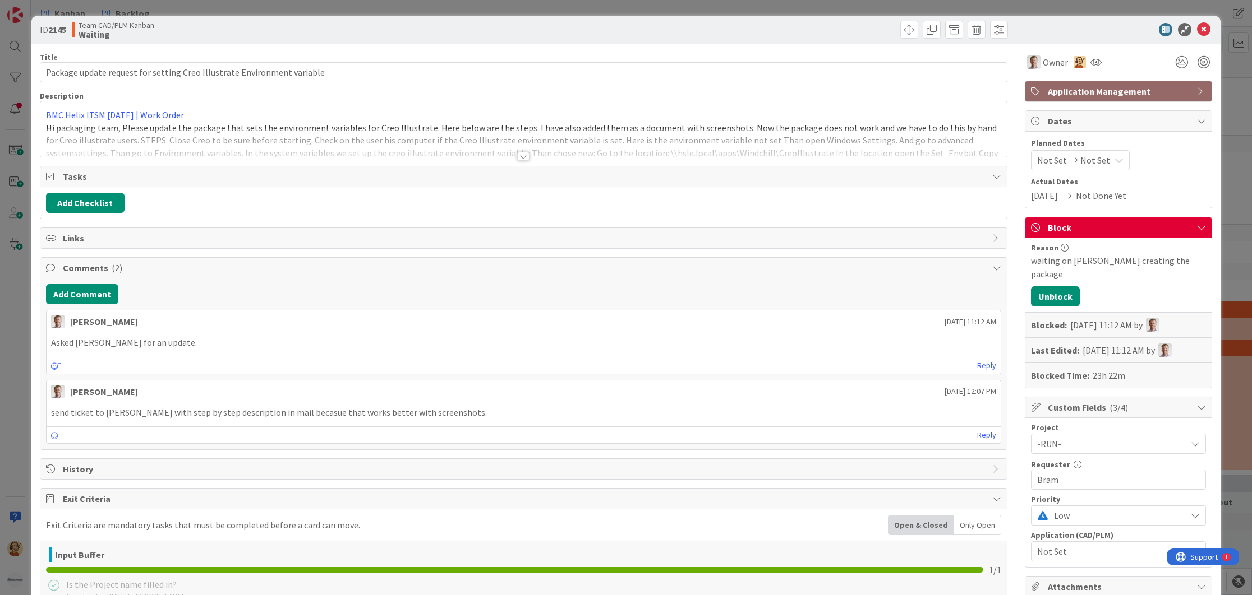
click at [518, 156] on div at bounding box center [523, 156] width 12 height 9
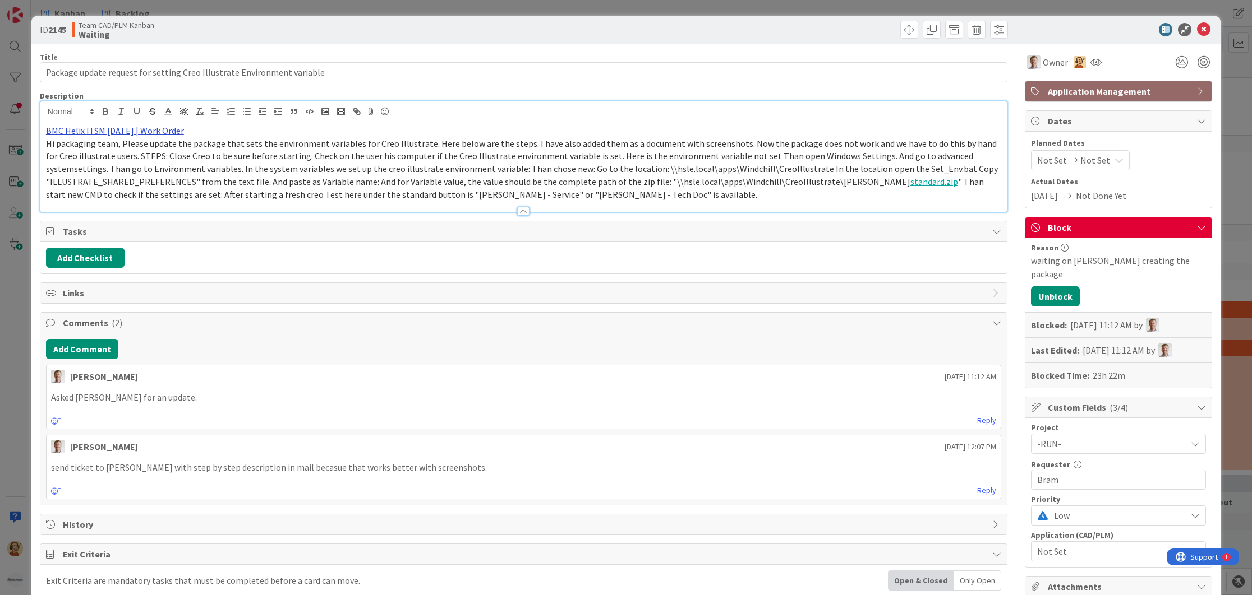
click at [149, 130] on link "BMC Helix ITSM 25.3.01 | Work Order" at bounding box center [115, 130] width 138 height 11
click at [132, 154] on link "https://huisman-smartit.onbmc.com/smartit/app/#/workorder/IDGF4KX6HRENQATDB2V0T…" at bounding box center [102, 152] width 112 height 15
click at [1197, 25] on icon at bounding box center [1203, 29] width 13 height 13
